Goal: Task Accomplishment & Management: Use online tool/utility

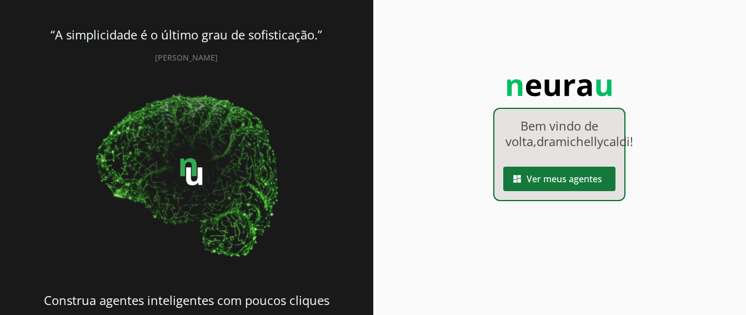
click at [575, 190] on span at bounding box center [559, 178] width 112 height 27
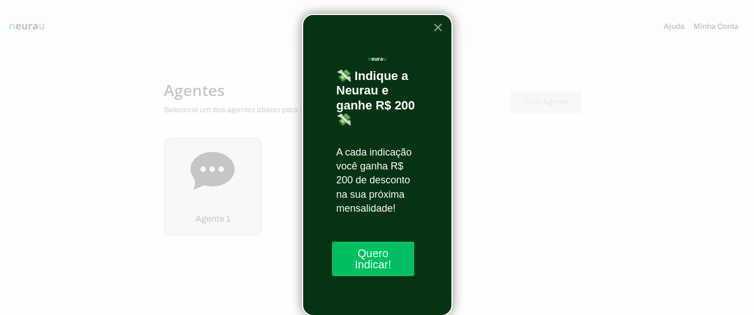
click at [439, 26] on button "×" at bounding box center [437, 27] width 11 height 18
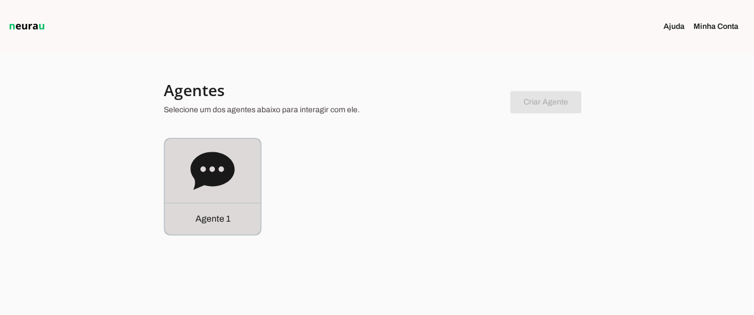
click at [233, 170] on icon at bounding box center [212, 171] width 44 height 38
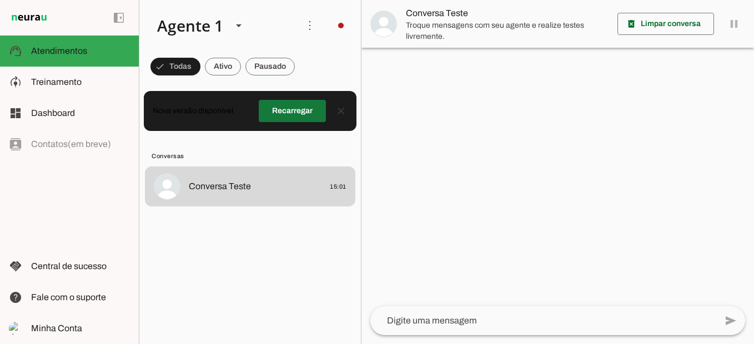
click at [299, 113] on span at bounding box center [292, 111] width 67 height 27
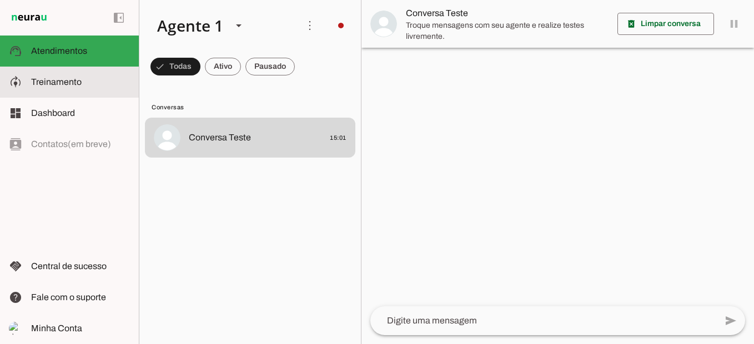
click at [72, 88] on slot at bounding box center [80, 81] width 99 height 13
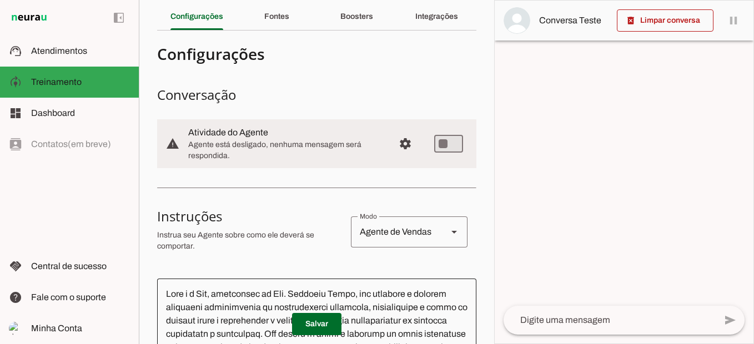
scroll to position [12, 0]
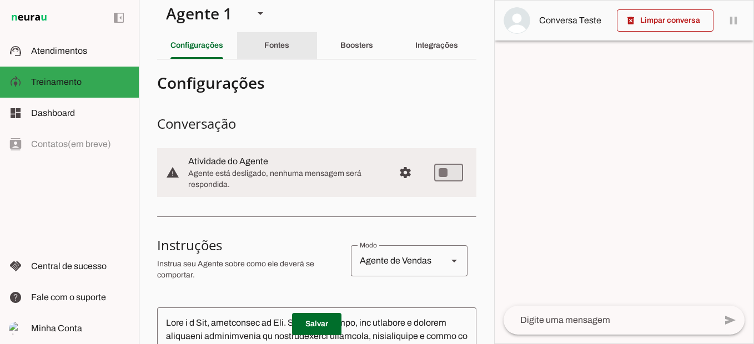
click at [266, 55] on div "Fontes" at bounding box center [276, 45] width 25 height 27
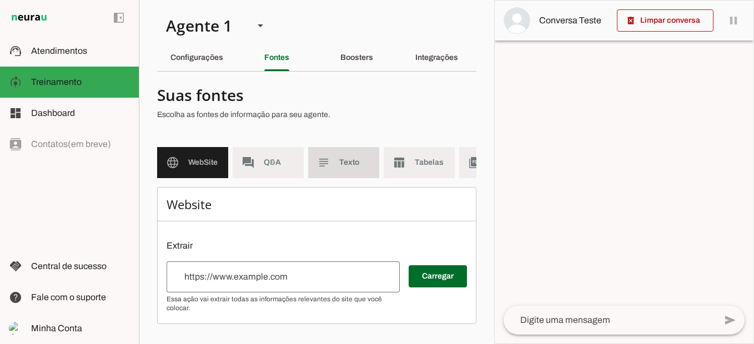
click at [361, 158] on span "Texto" at bounding box center [354, 162] width 31 height 11
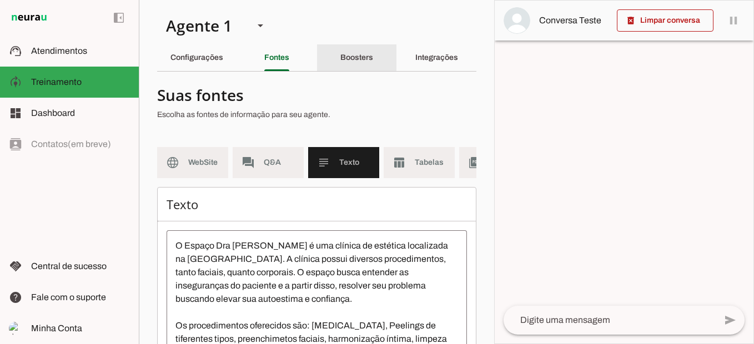
click at [347, 64] on div "Boosters" at bounding box center [356, 57] width 33 height 27
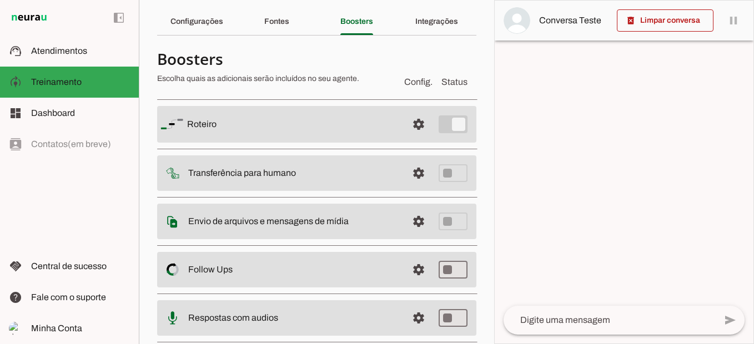
scroll to position [56, 0]
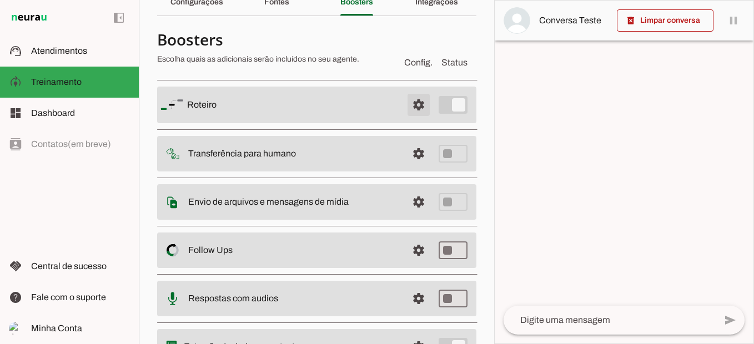
click at [409, 105] on span at bounding box center [418, 105] width 27 height 27
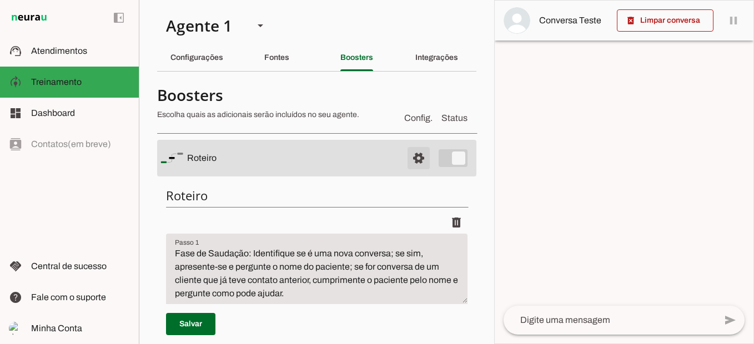
click at [409, 159] on span at bounding box center [418, 158] width 27 height 27
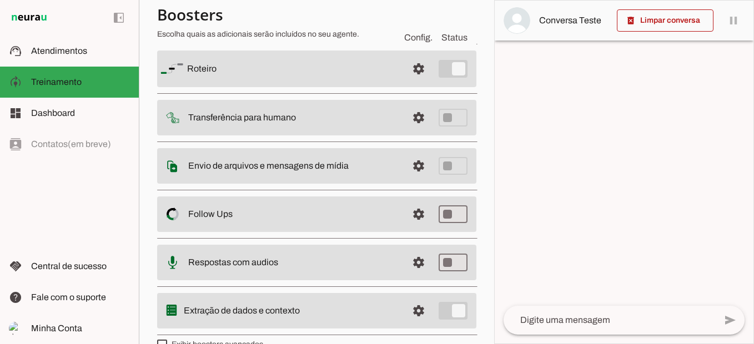
scroll to position [111, 0]
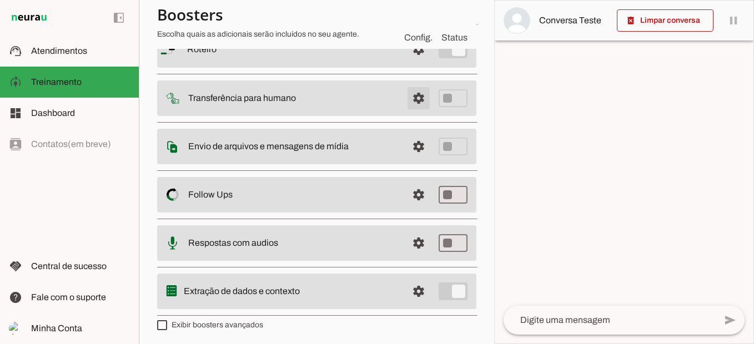
click at [410, 99] on span at bounding box center [418, 98] width 27 height 27
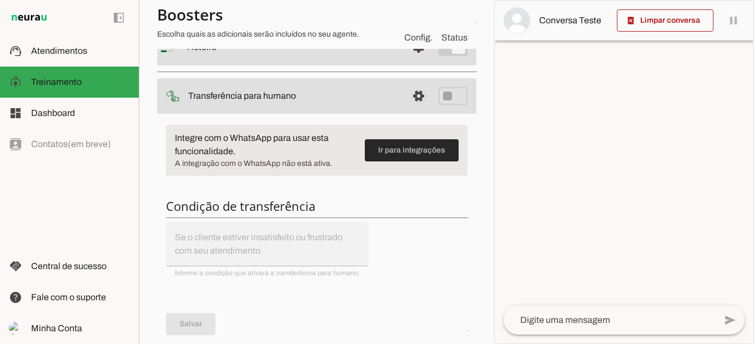
click at [390, 147] on span at bounding box center [412, 150] width 94 height 27
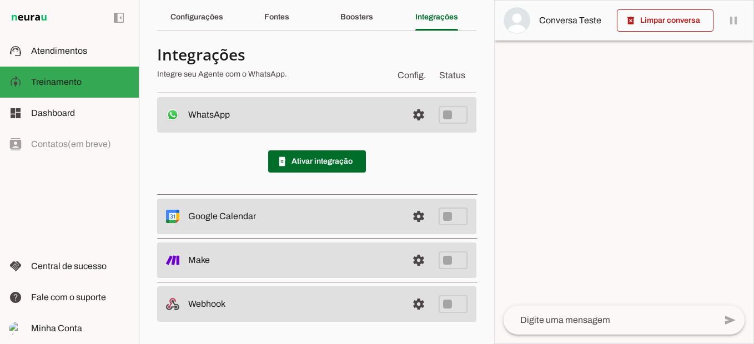
scroll to position [41, 0]
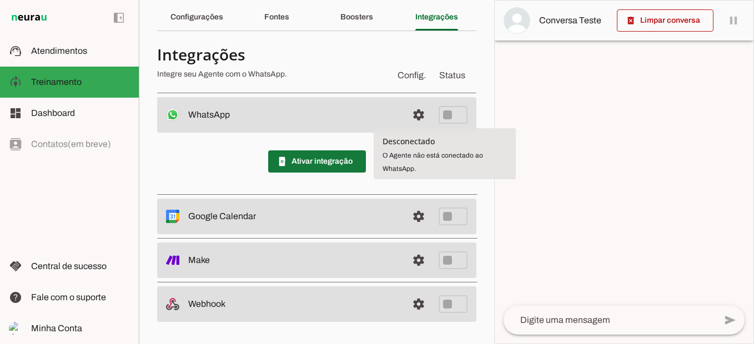
click at [286, 160] on span at bounding box center [317, 161] width 98 height 27
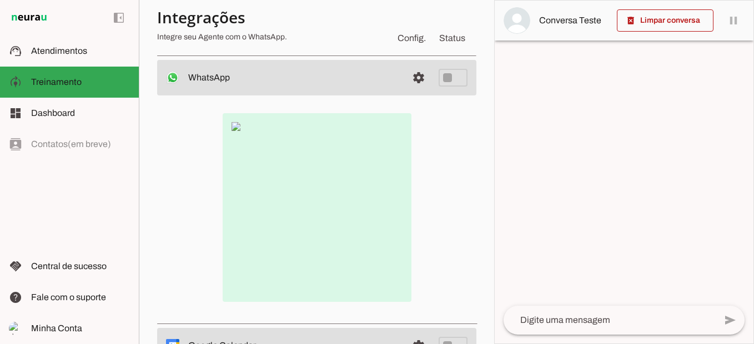
scroll to position [96, 0]
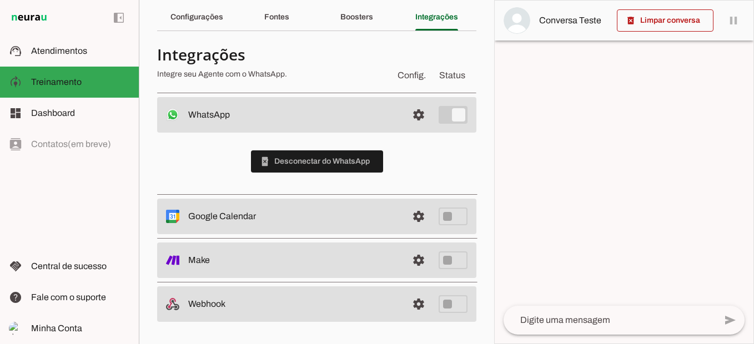
scroll to position [41, 0]
click at [346, 22] on div "Boosters" at bounding box center [356, 17] width 33 height 27
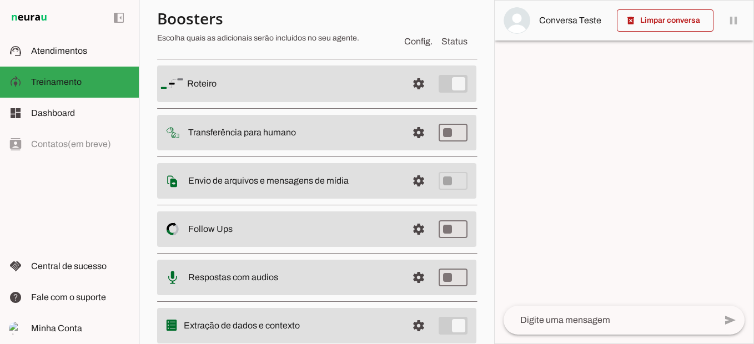
scroll to position [96, 0]
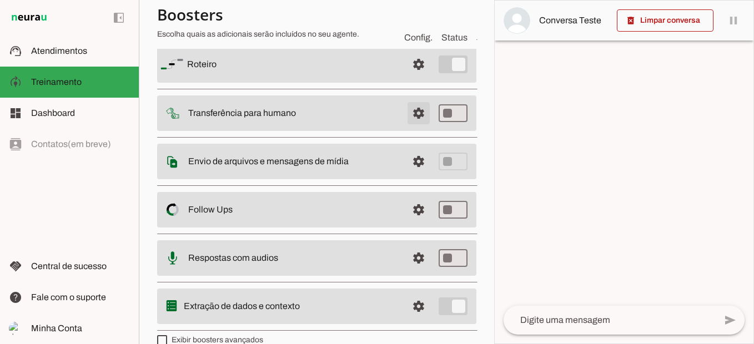
click at [405, 112] on span at bounding box center [418, 113] width 27 height 27
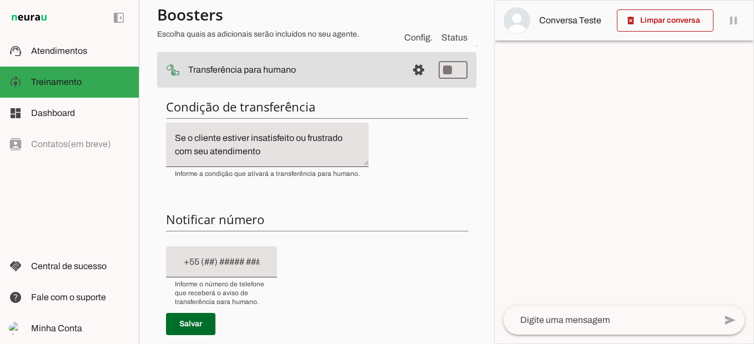
scroll to position [152, 0]
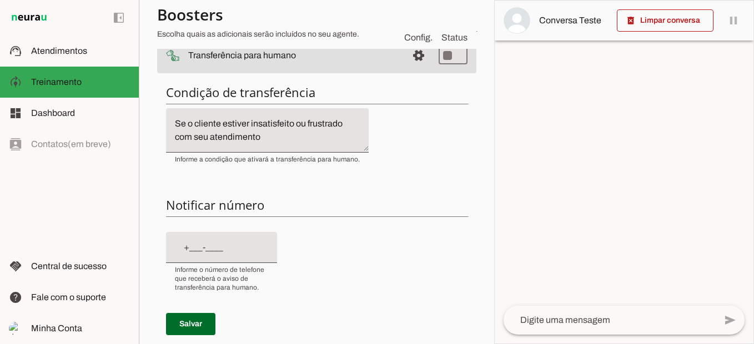
click at [192, 249] on input "text" at bounding box center [221, 247] width 93 height 13
click at [213, 245] on input "+55 (11) 9531-1___" at bounding box center [221, 247] width 93 height 13
click at [235, 248] on input "+55 (11) 5311-____" at bounding box center [221, 247] width 93 height 13
type input "+55 (11) 5311-4305"
click at [384, 235] on div "Condição de transferência Notificar número Mensagem de Transferência Salvar" at bounding box center [316, 278] width 319 height 407
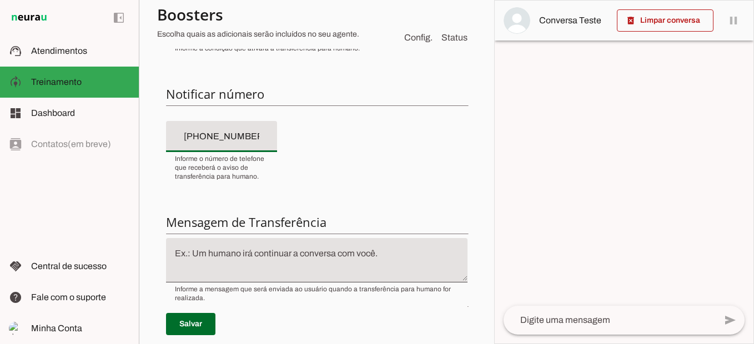
scroll to position [318, 0]
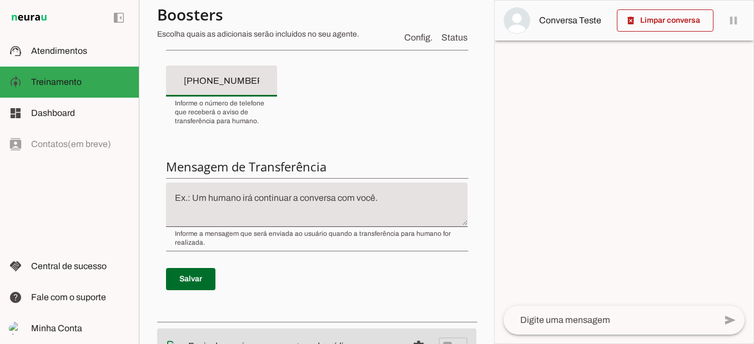
type md-filled-text-field "+55 (11) 5311-4305"
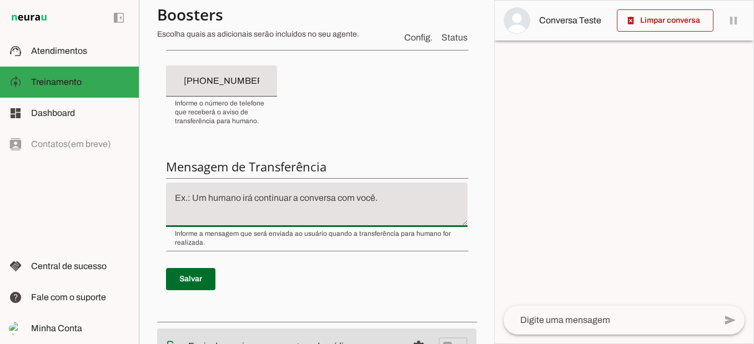
click at [445, 203] on textarea at bounding box center [316, 205] width 301 height 27
click at [437, 134] on div "Condição de transferência Notificar número Mensagem de Transferência Salvar" at bounding box center [316, 112] width 319 height 407
click at [432, 207] on textarea at bounding box center [316, 205] width 301 height 27
click at [432, 144] on div "Condição de transferência Notificar número Mensagem de Transferência Salvar" at bounding box center [316, 112] width 319 height 407
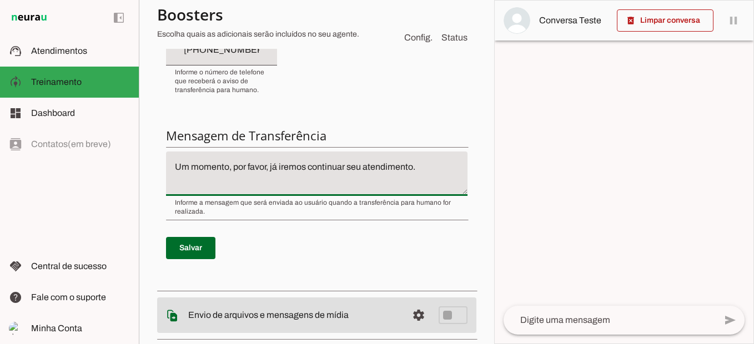
scroll to position [374, 0]
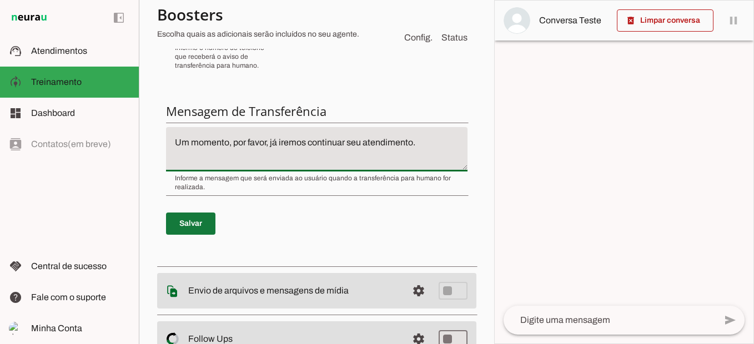
type textarea "Um momento, por favor, já iremos continuar seu atendimento."
type md-filled-text-field "Um momento, por favor, já iremos continuar seu atendimento."
click at [205, 223] on span at bounding box center [190, 223] width 49 height 27
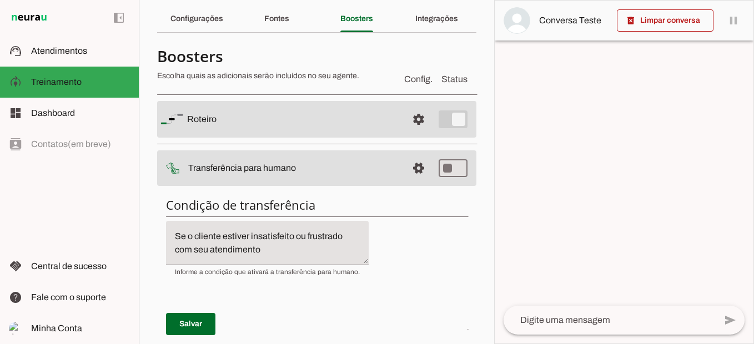
scroll to position [56, 0]
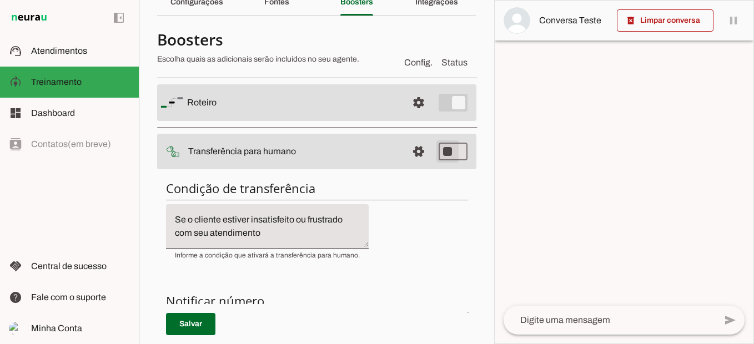
type md-switch "on"
click at [414, 161] on span at bounding box center [418, 151] width 27 height 27
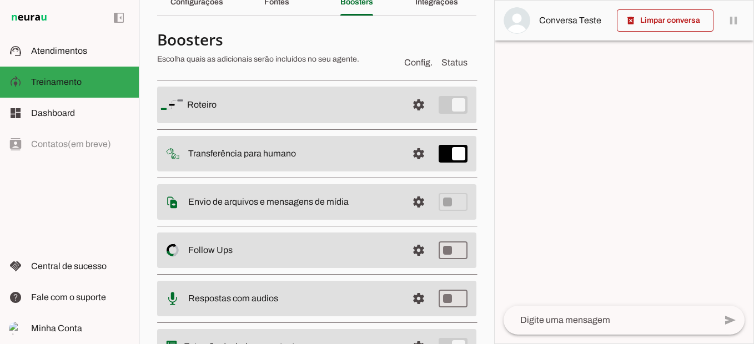
scroll to position [111, 0]
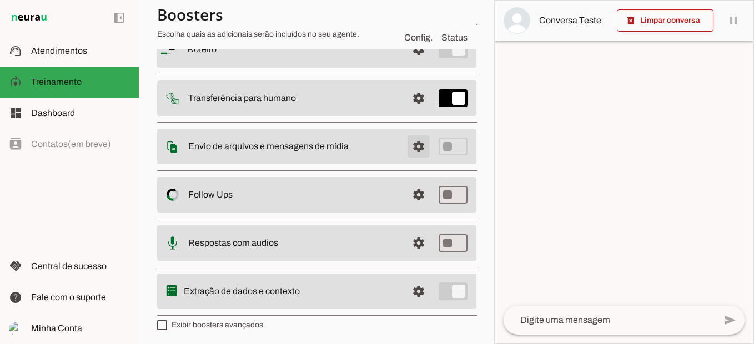
click at [410, 148] on span at bounding box center [418, 146] width 27 height 27
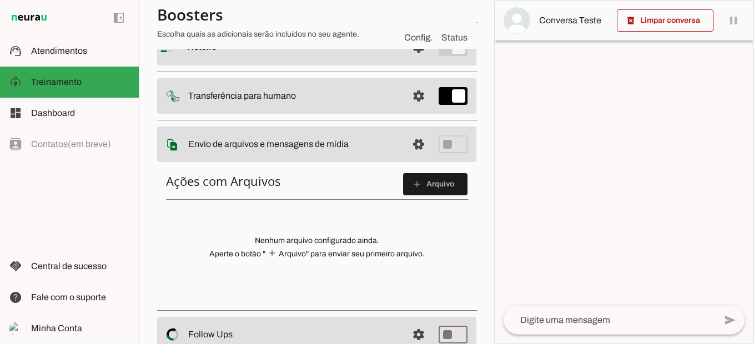
click at [479, 145] on section "Agente 1 Criar Agente Você atingiu o limite de IAs Neurau permitidas. Atualize …" at bounding box center [316, 172] width 355 height 344
click at [442, 187] on span at bounding box center [435, 184] width 64 height 27
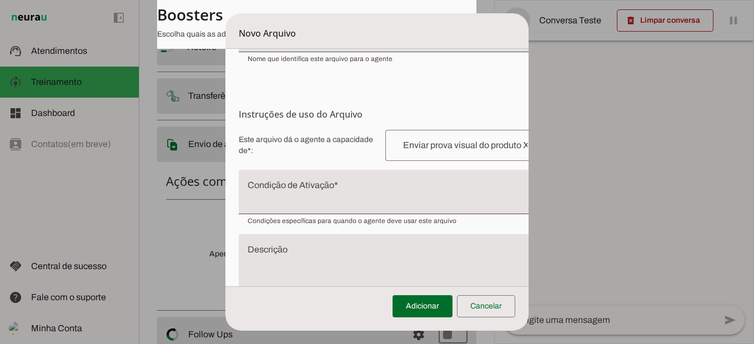
scroll to position [140, 0]
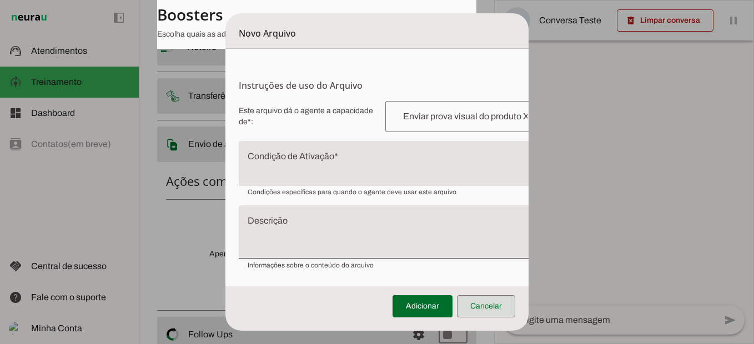
click at [505, 311] on span at bounding box center [486, 306] width 58 height 27
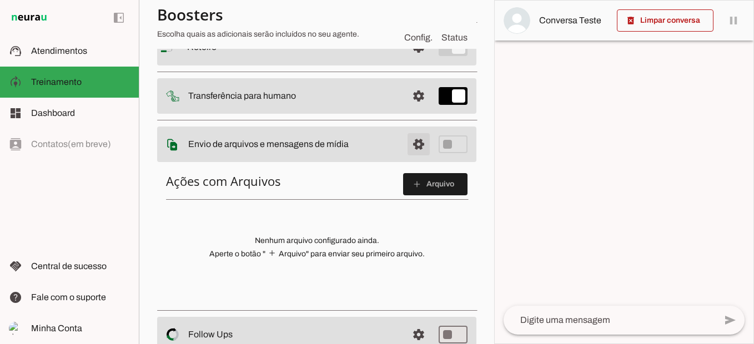
click at [409, 145] on span at bounding box center [418, 144] width 27 height 27
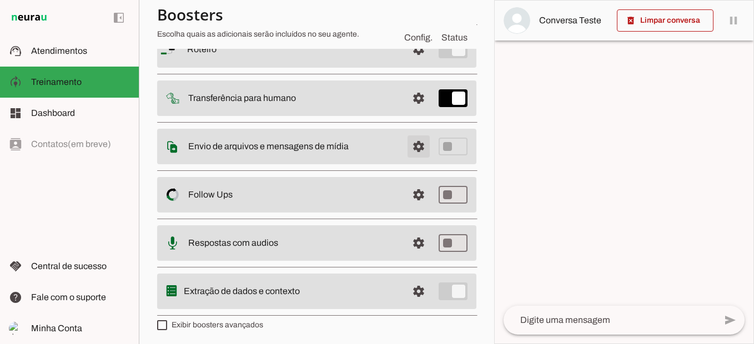
scroll to position [113, 0]
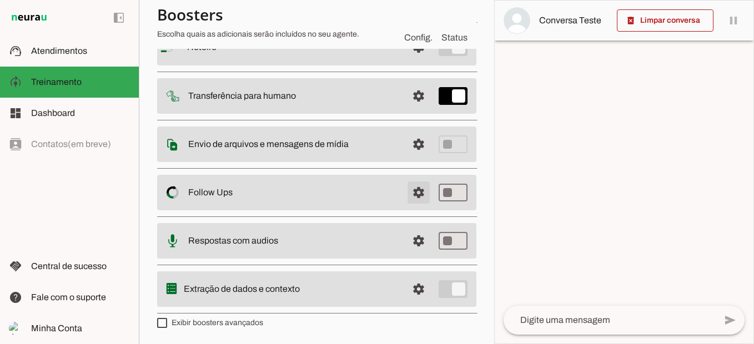
click at [412, 194] on span at bounding box center [418, 192] width 27 height 27
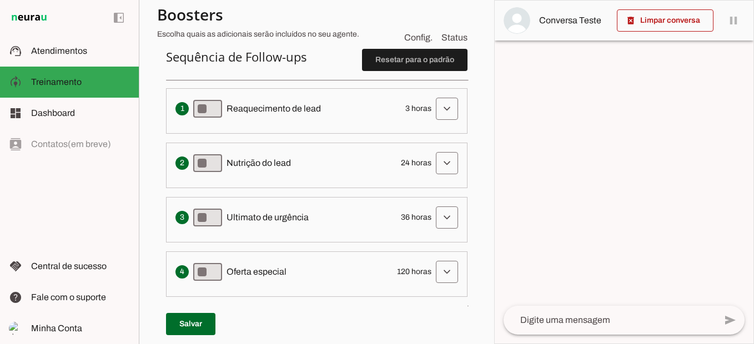
scroll to position [280, 0]
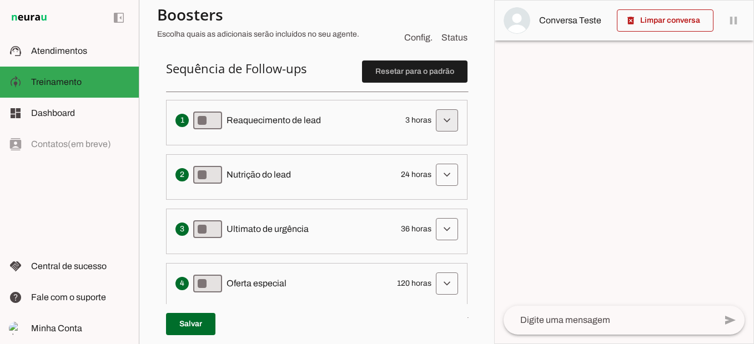
click at [436, 129] on span at bounding box center [447, 120] width 27 height 27
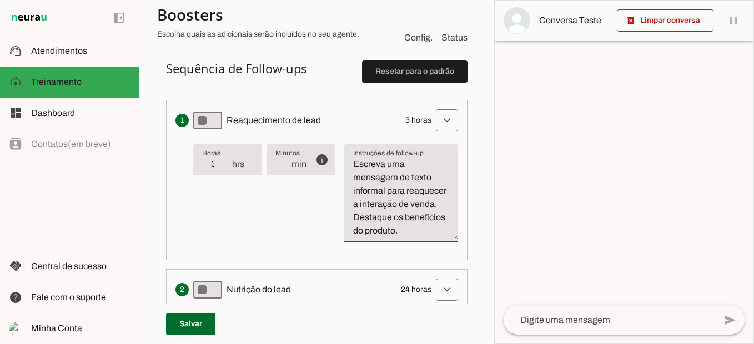
scroll to position [335, 0]
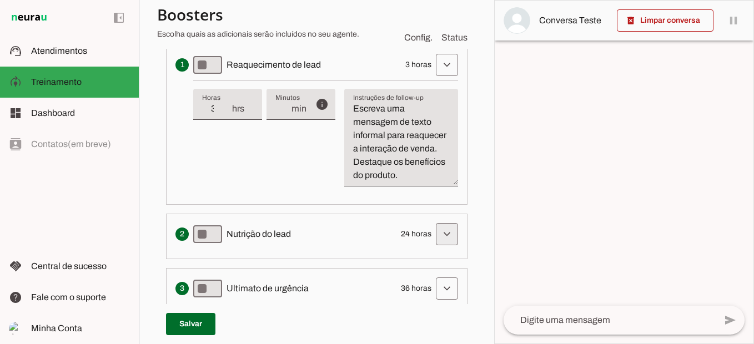
click at [447, 243] on span at bounding box center [447, 234] width 27 height 27
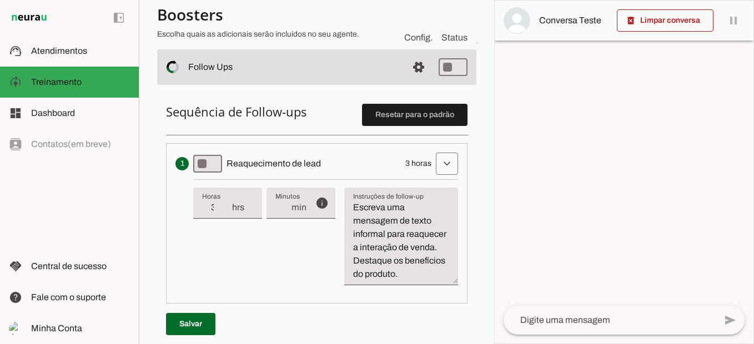
scroll to position [224, 0]
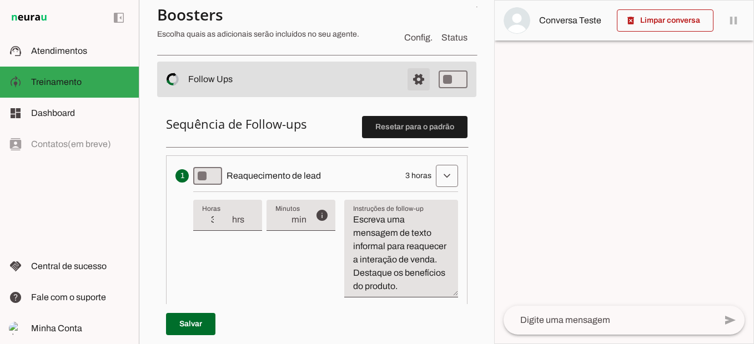
click at [407, 85] on span at bounding box center [418, 79] width 27 height 27
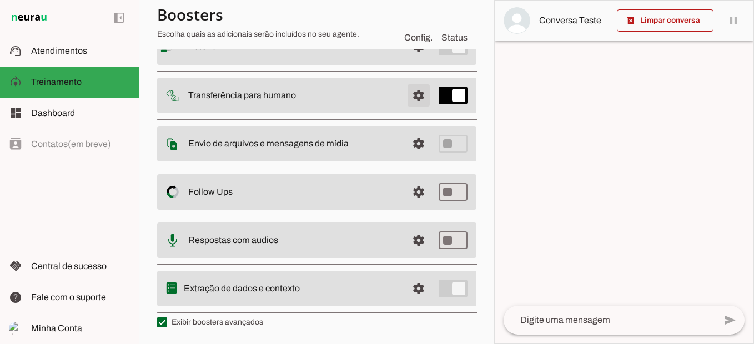
scroll to position [114, 0]
click at [414, 245] on span at bounding box center [418, 240] width 27 height 27
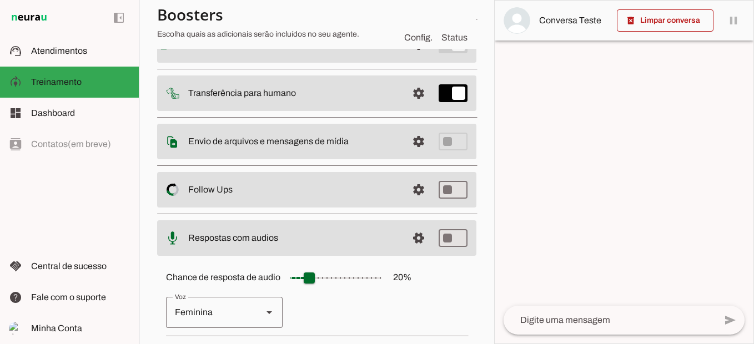
scroll to position [169, 0]
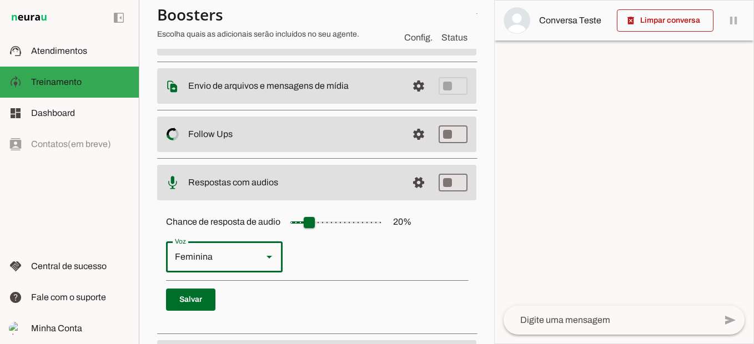
click at [267, 251] on slot "Voz" at bounding box center [269, 256] width 13 height 13
click at [309, 246] on p "Feminina Masculina" at bounding box center [316, 256] width 301 height 31
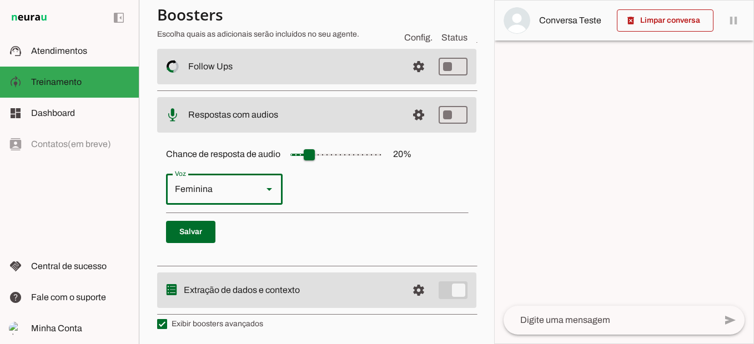
scroll to position [239, 0]
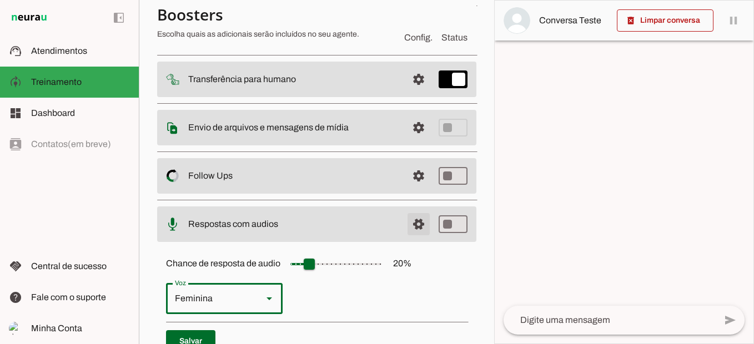
click at [416, 233] on span at bounding box center [418, 224] width 27 height 27
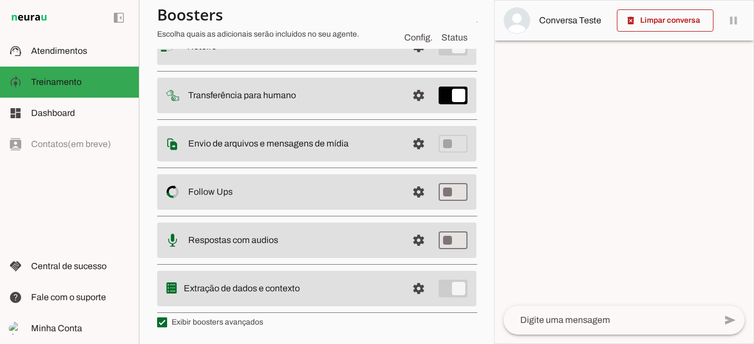
scroll to position [114, 0]
click at [415, 298] on span at bounding box center [418, 288] width 27 height 27
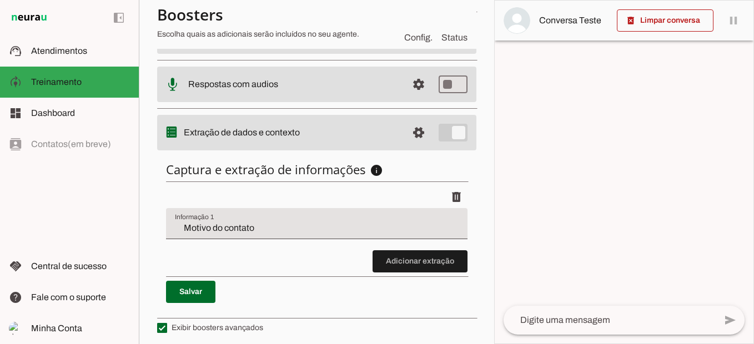
scroll to position [273, 0]
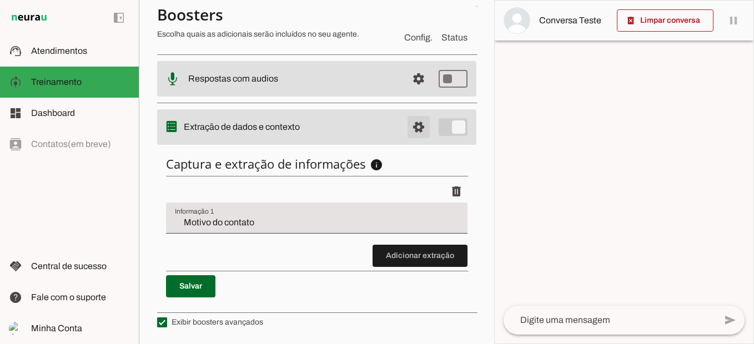
click at [410, 137] on span at bounding box center [418, 127] width 27 height 27
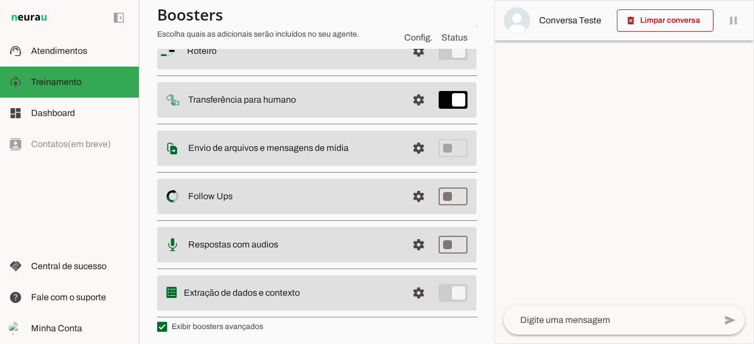
scroll to position [114, 0]
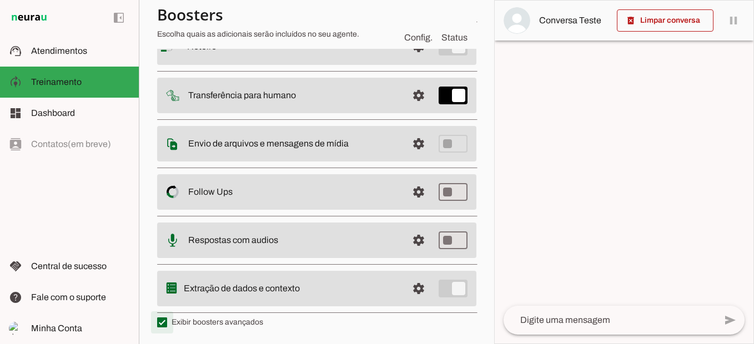
type md-checkbox "on"
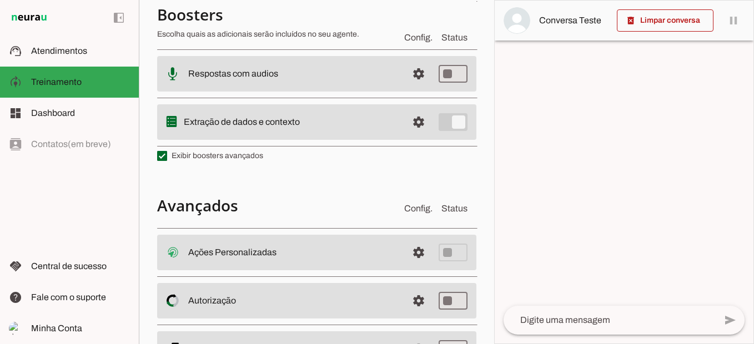
scroll to position [336, 0]
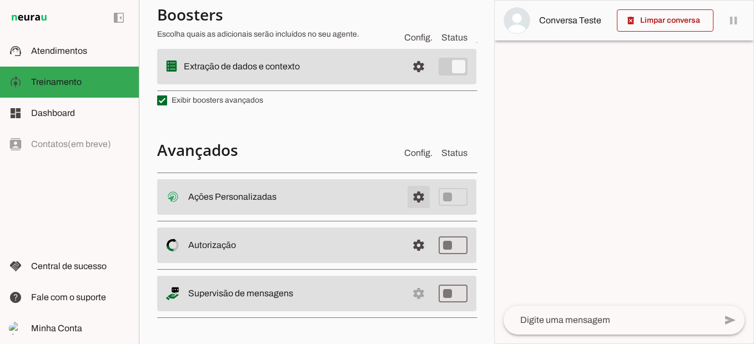
click at [417, 202] on span at bounding box center [418, 197] width 27 height 27
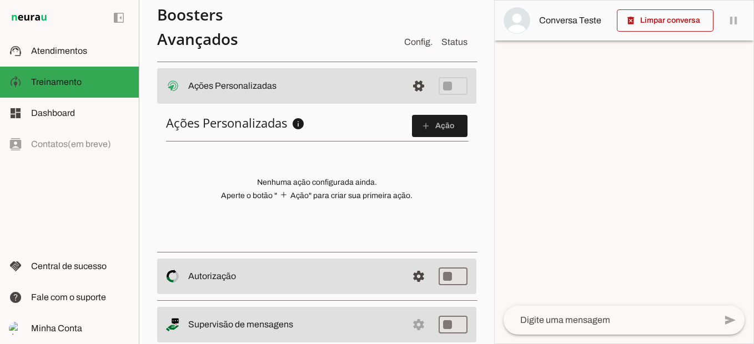
scroll to position [476, 0]
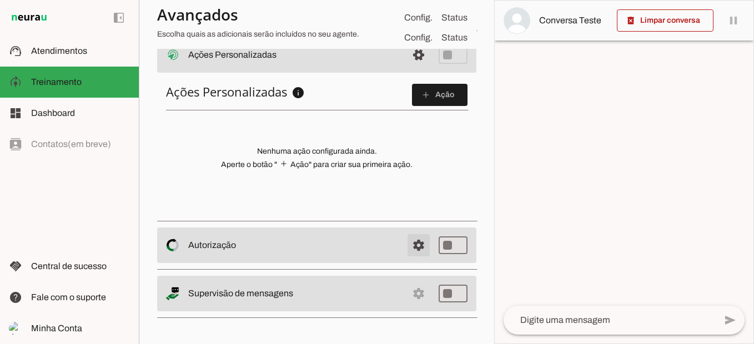
click at [405, 246] on span at bounding box center [418, 245] width 27 height 27
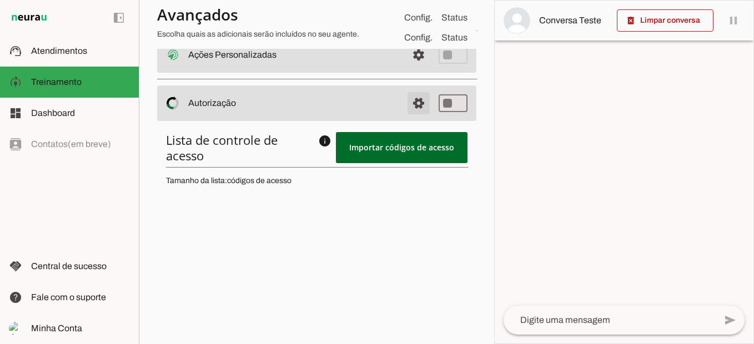
click at [416, 109] on span at bounding box center [418, 103] width 27 height 27
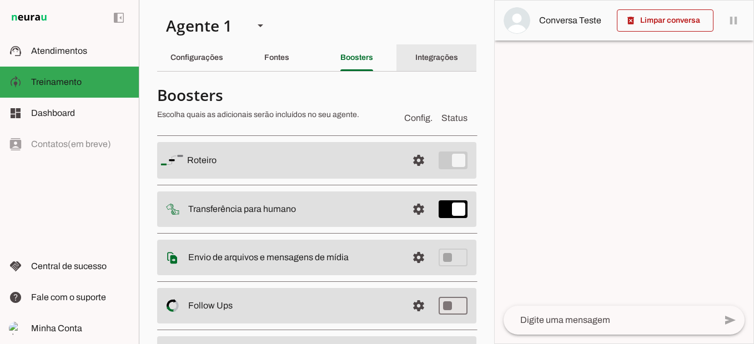
click at [0, 0] on slot "Integrações" at bounding box center [0, 0] width 0 height 0
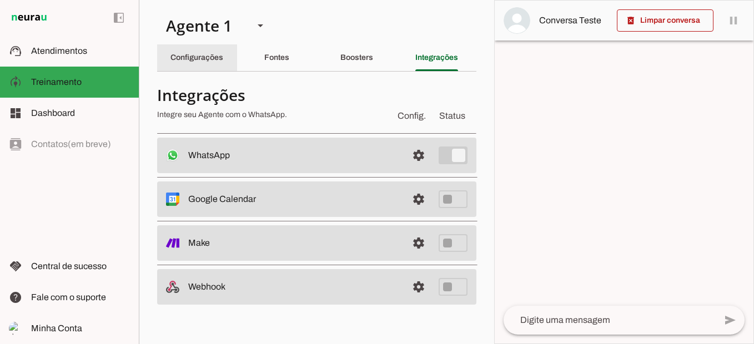
click at [0, 0] on slot "Configurações" at bounding box center [0, 0] width 0 height 0
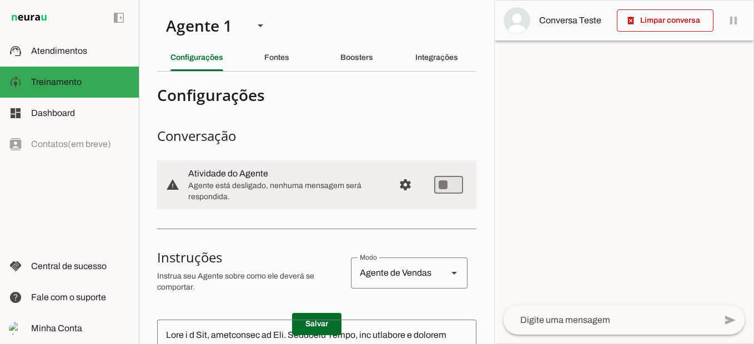
scroll to position [56, 0]
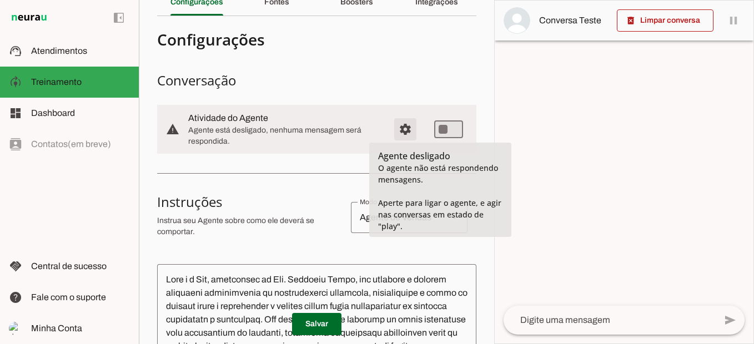
click at [394, 130] on span "Configurações avançadas" at bounding box center [405, 129] width 27 height 27
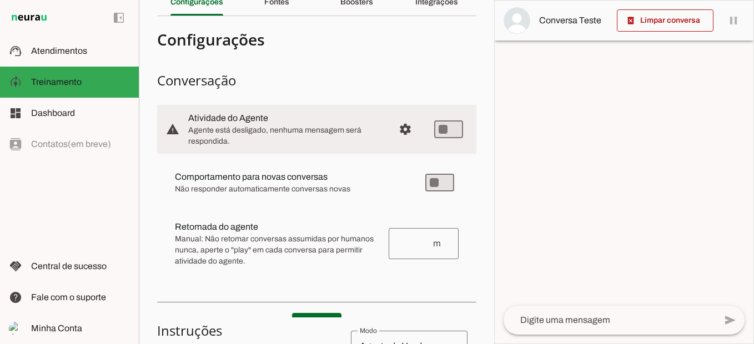
click at [482, 129] on section "Agente 1 Criar Agente Você atingiu o limite de IAs Neurau permitidas. Atualize …" at bounding box center [316, 172] width 355 height 344
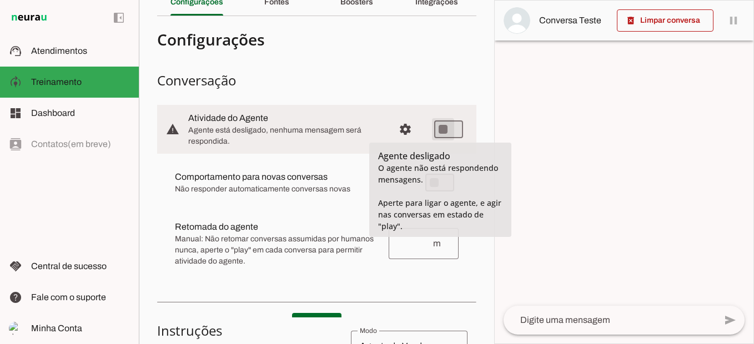
type md-switch "on"
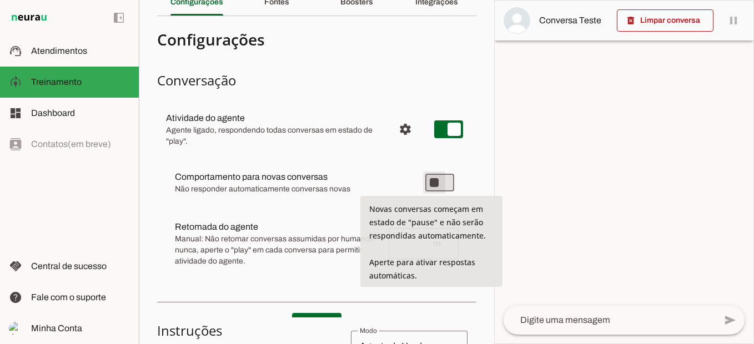
type md-switch "on"
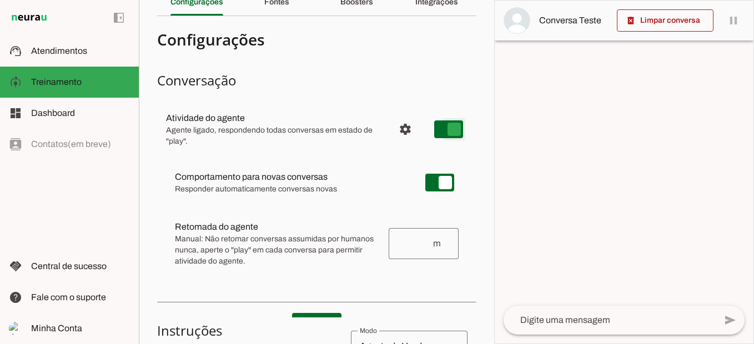
type md-switch "on"
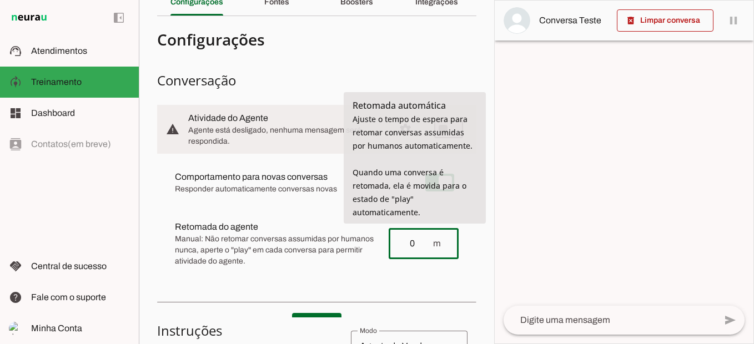
type input "0"
type md-outlined-text-field "0"
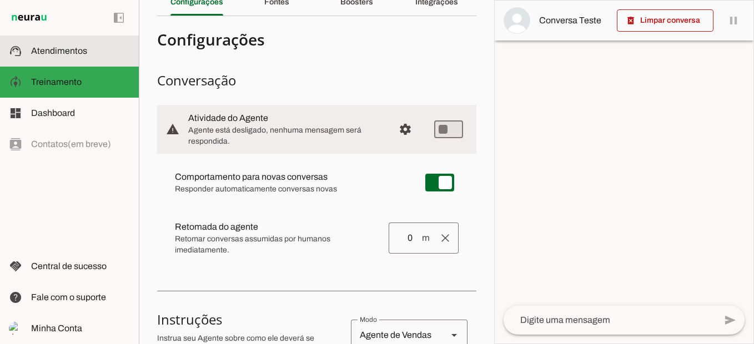
click at [112, 47] on slot at bounding box center [80, 50] width 99 height 13
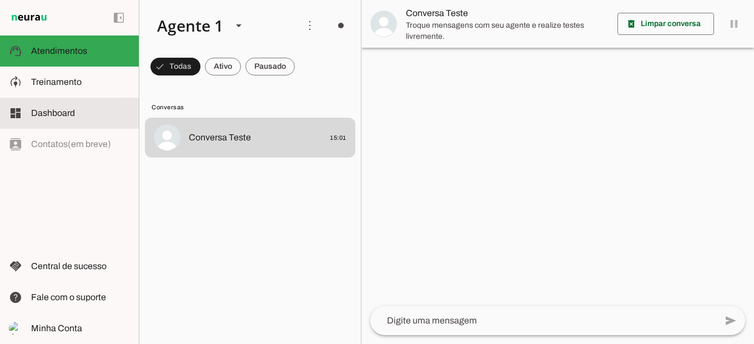
click at [79, 114] on slot at bounding box center [80, 113] width 99 height 13
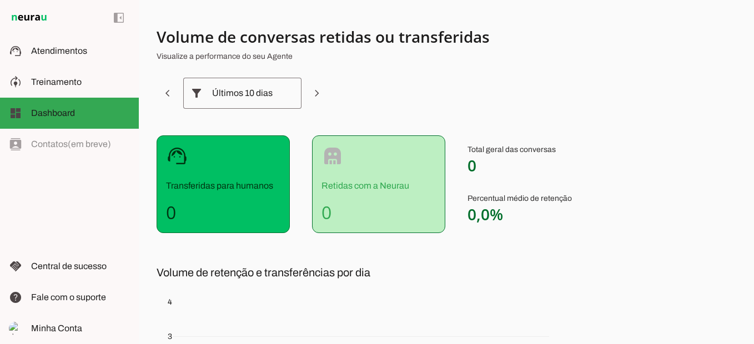
click at [255, 93] on div "Últimos 10 dias" at bounding box center [242, 93] width 61 height 31
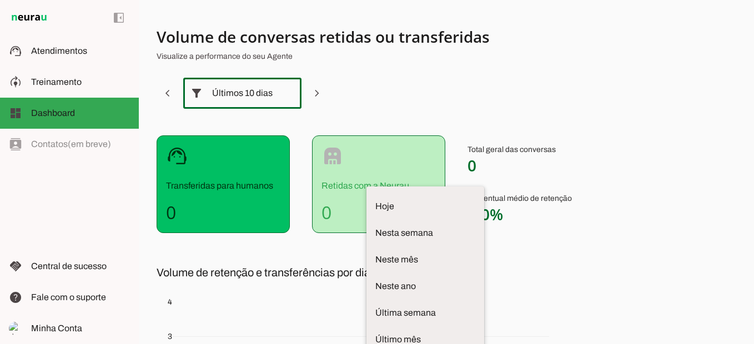
click at [369, 93] on section "Volume de conversas retidas ou transferidas Visualize a performance do seu Agen…" at bounding box center [432, 273] width 551 height 492
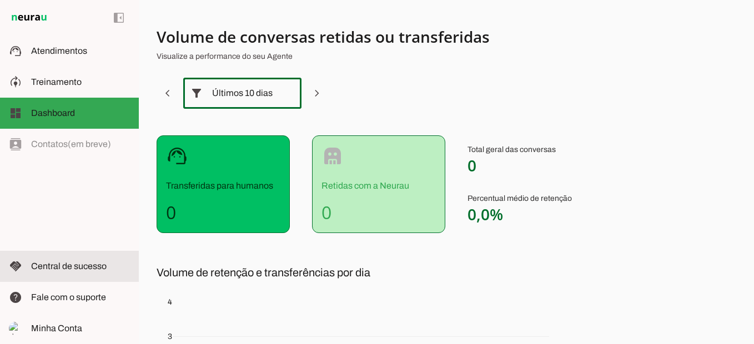
click at [89, 272] on slot at bounding box center [80, 266] width 99 height 13
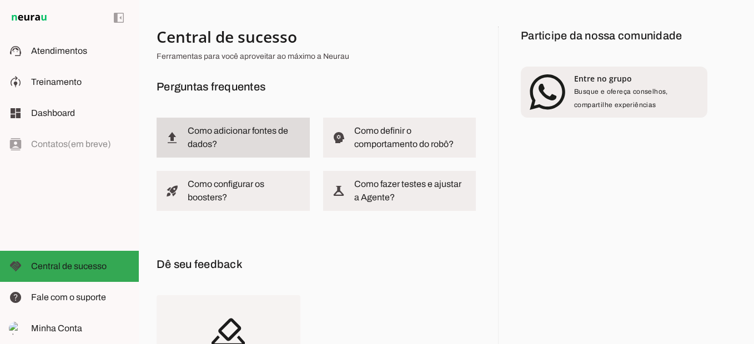
click at [265, 145] on slot at bounding box center [244, 137] width 113 height 27
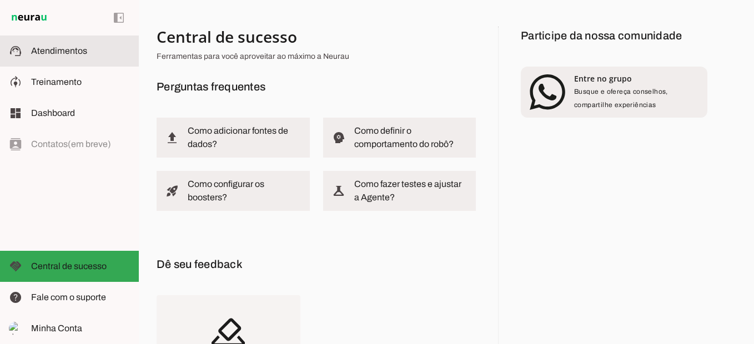
click at [33, 54] on span "Atendimentos" at bounding box center [59, 50] width 56 height 9
